Goal: Task Accomplishment & Management: Use online tool/utility

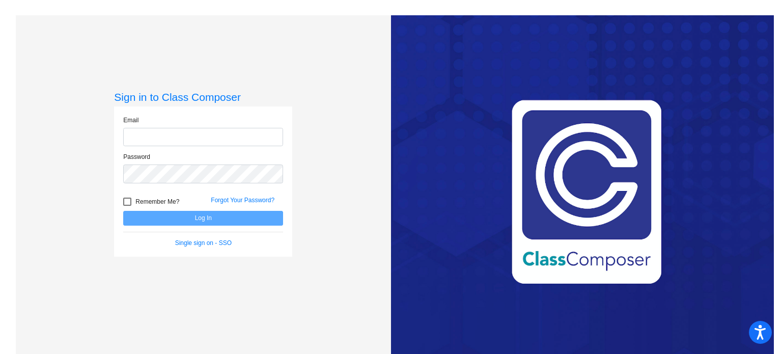
type input "[EMAIL_ADDRESS][DOMAIN_NAME]"
click at [191, 219] on button "Log In" at bounding box center [203, 218] width 160 height 15
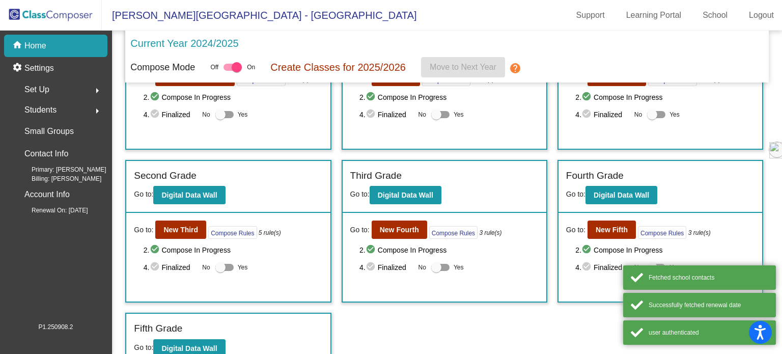
scroll to position [92, 0]
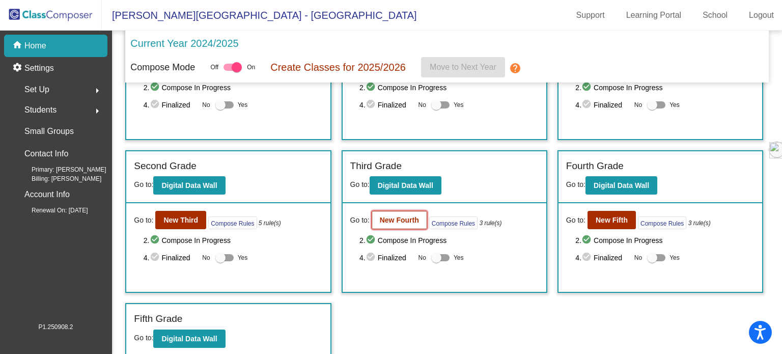
click at [386, 217] on b "New Fourth" at bounding box center [399, 220] width 39 height 8
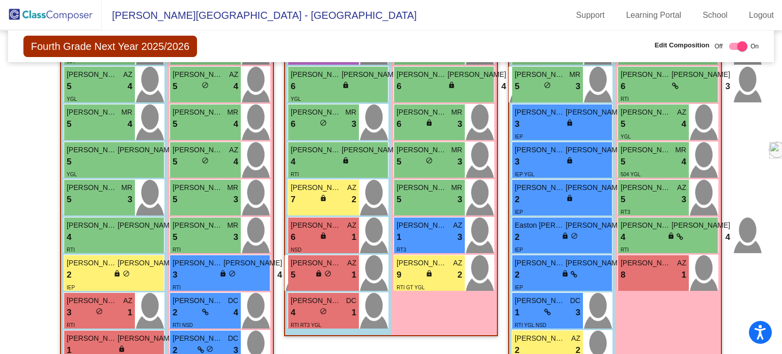
scroll to position [407, 0]
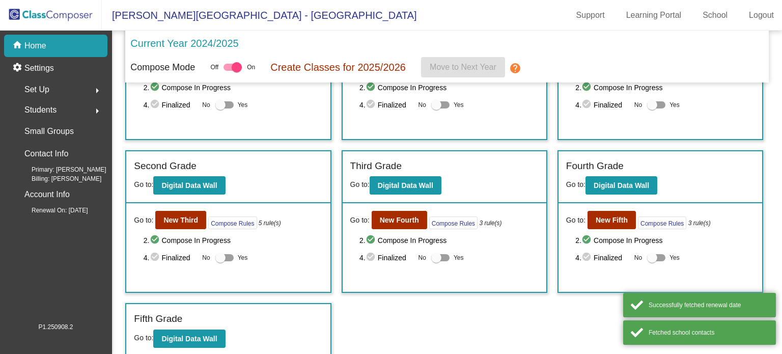
scroll to position [92, 0]
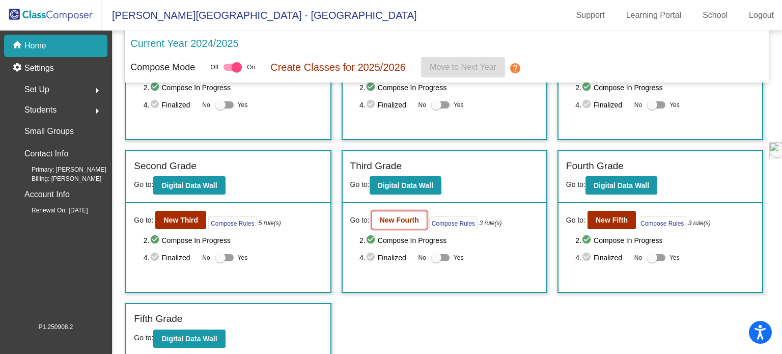
click at [406, 219] on b "New Fourth" at bounding box center [399, 220] width 39 height 8
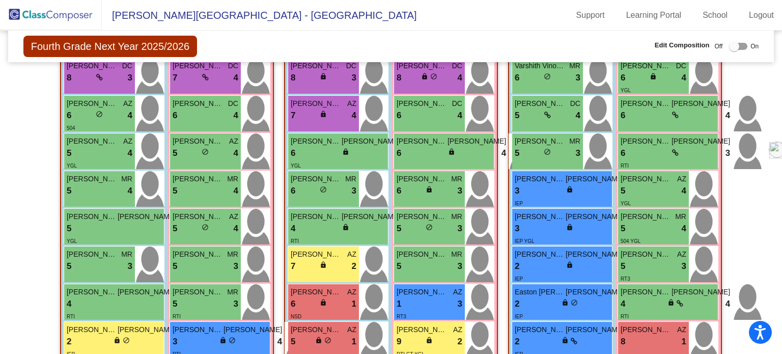
scroll to position [310, 0]
